Goal: Find contact information: Find contact information

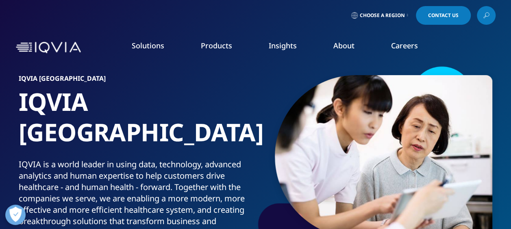
click at [441, 12] on link "Contact Us" at bounding box center [443, 15] width 55 height 19
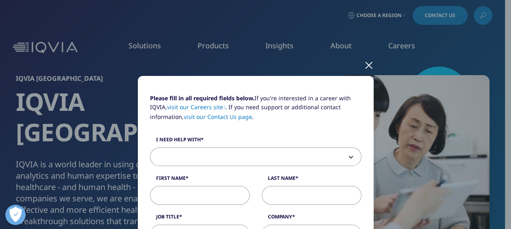
click at [365, 65] on div at bounding box center [368, 65] width 9 height 22
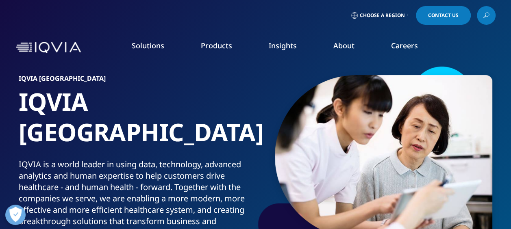
click at [387, 15] on span "Choose a Region" at bounding box center [382, 15] width 45 height 7
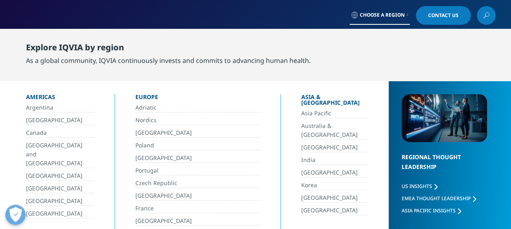
scroll to position [41, 0]
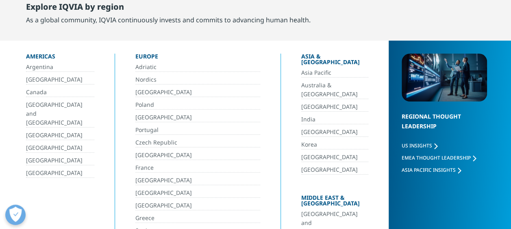
click at [323, 153] on link "[GEOGRAPHIC_DATA]" at bounding box center [334, 157] width 67 height 9
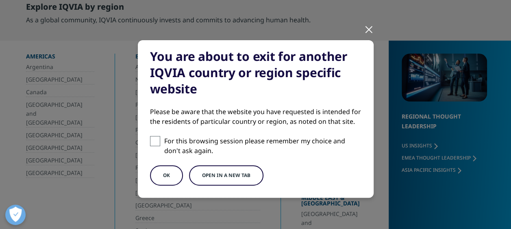
scroll to position [81, 0]
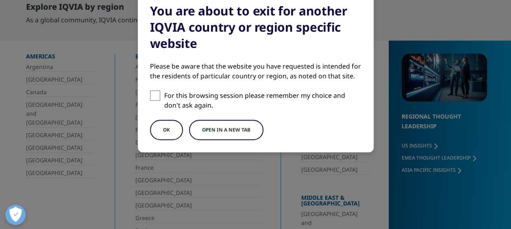
click at [163, 130] on button "OK" at bounding box center [166, 130] width 33 height 20
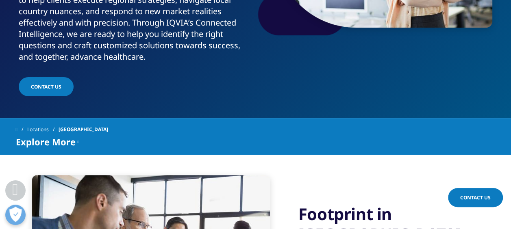
scroll to position [203, 0]
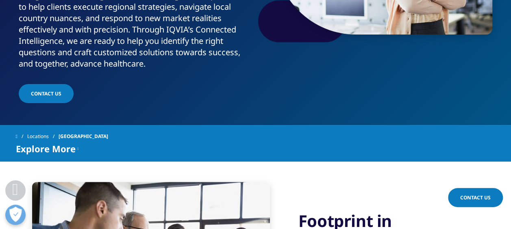
click at [36, 134] on link "Locations" at bounding box center [42, 136] width 31 height 15
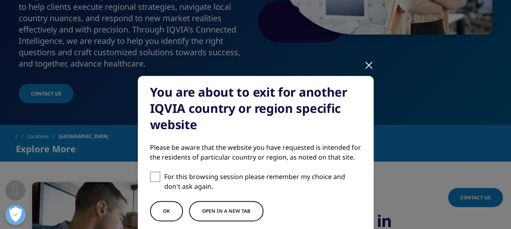
click at [165, 214] on button "OK" at bounding box center [166, 211] width 33 height 20
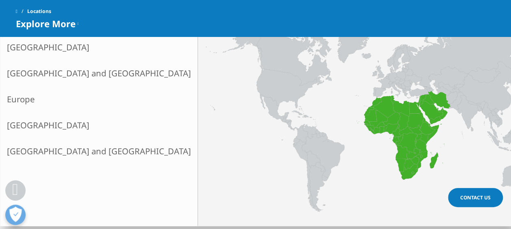
scroll to position [203, 0]
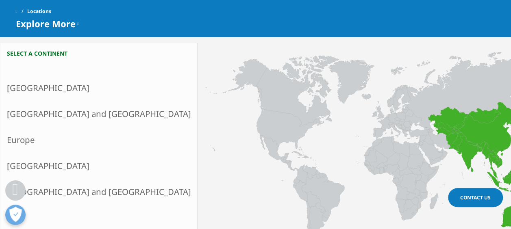
click at [54, 111] on link "Asia and Oceania" at bounding box center [98, 114] width 197 height 26
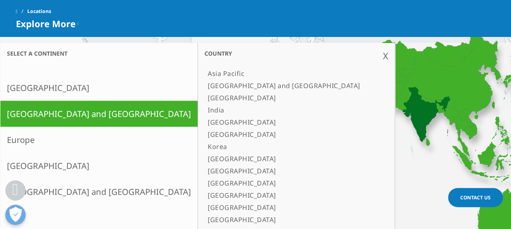
click at [205, 108] on link "India" at bounding box center [293, 110] width 176 height 12
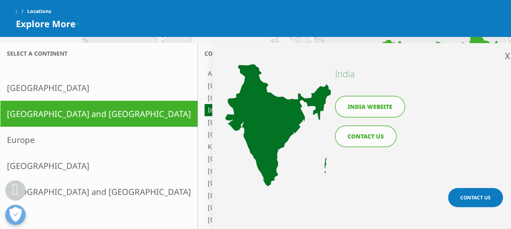
click at [361, 138] on link "CONTACT US" at bounding box center [365, 137] width 61 height 22
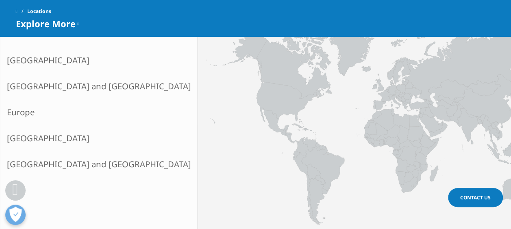
scroll to position [244, 0]
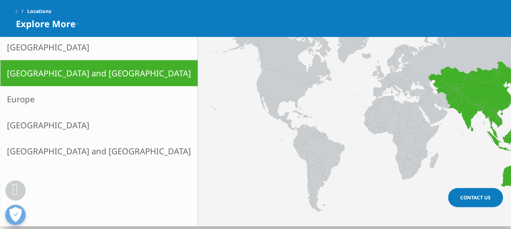
click at [468, 102] on icon at bounding box center [472, 103] width 9 height 4
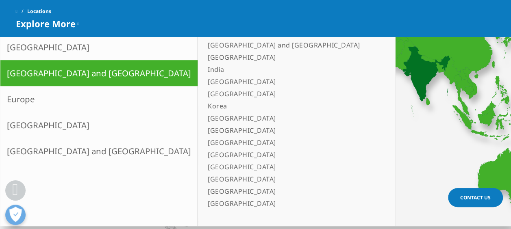
click at [205, 69] on link "India" at bounding box center [293, 69] width 176 height 12
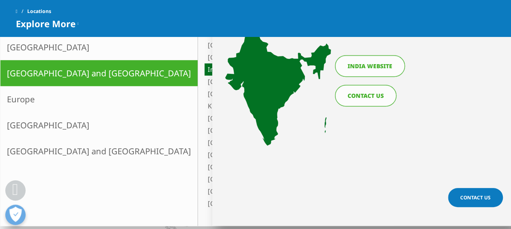
click at [363, 69] on link "India website" at bounding box center [370, 66] width 70 height 22
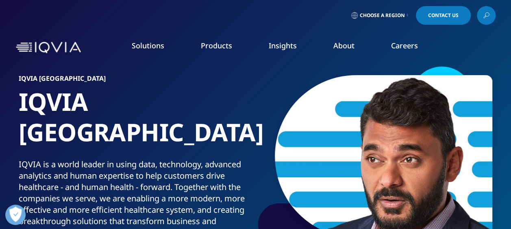
click at [398, 16] on span "Choose a Region" at bounding box center [382, 15] width 45 height 7
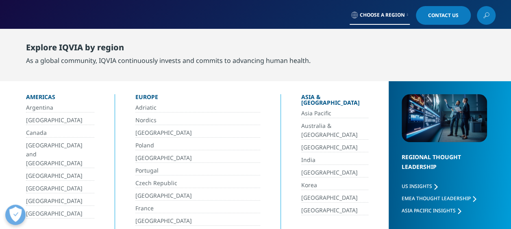
click at [302, 143] on link "China" at bounding box center [334, 147] width 67 height 9
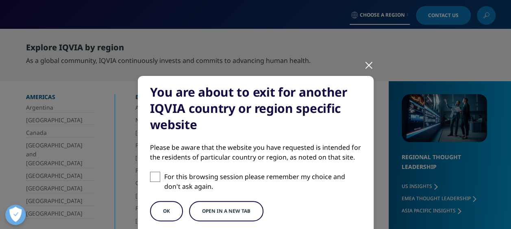
click at [163, 212] on button "OK" at bounding box center [166, 211] width 33 height 20
